Goal: Browse casually: Explore the website without a specific task or goal

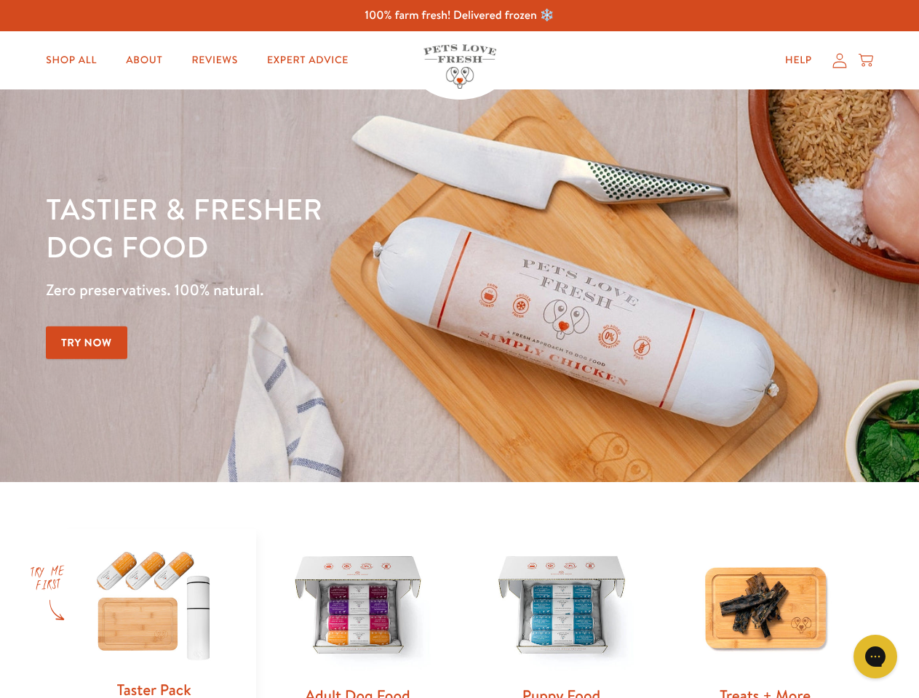
click at [459, 349] on div "Tastier & fresher dog food Zero preservatives. 100% natural. Try Now" at bounding box center [321, 286] width 551 height 192
click at [875, 657] on icon "Gorgias live chat" at bounding box center [875, 657] width 14 height 14
